Goal: Register for event/course

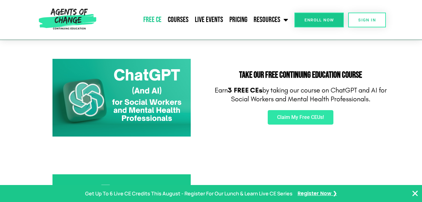
scroll to position [96, 0]
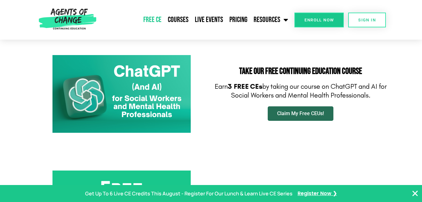
click at [301, 115] on span "Claim My Free CEUs!" at bounding box center [300, 113] width 47 height 5
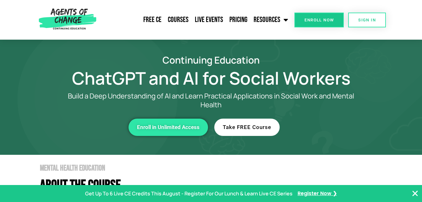
click at [249, 130] on link "Take FREE Course" at bounding box center [246, 126] width 65 height 17
